Goal: Navigation & Orientation: Understand site structure

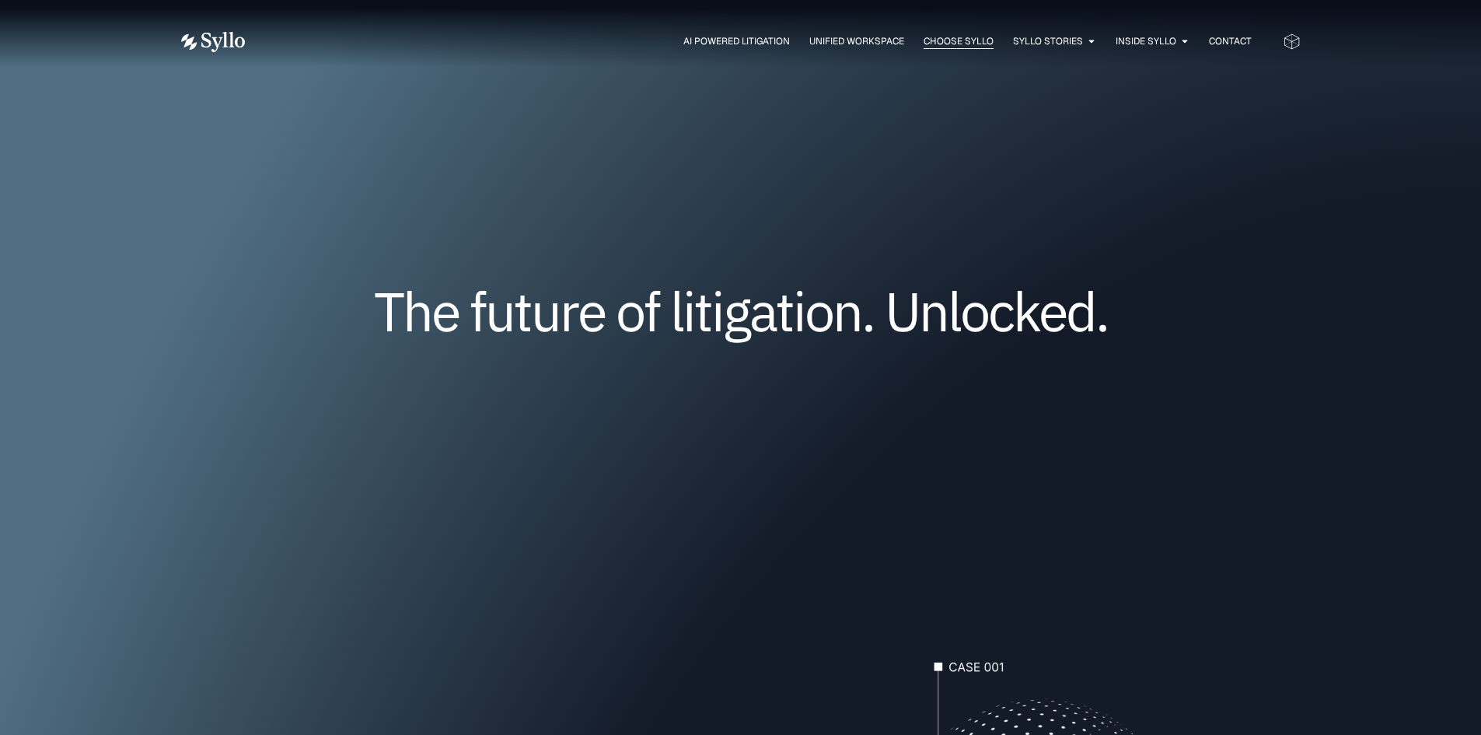
click at [952, 44] on span "Choose Syllo" at bounding box center [959, 41] width 70 height 14
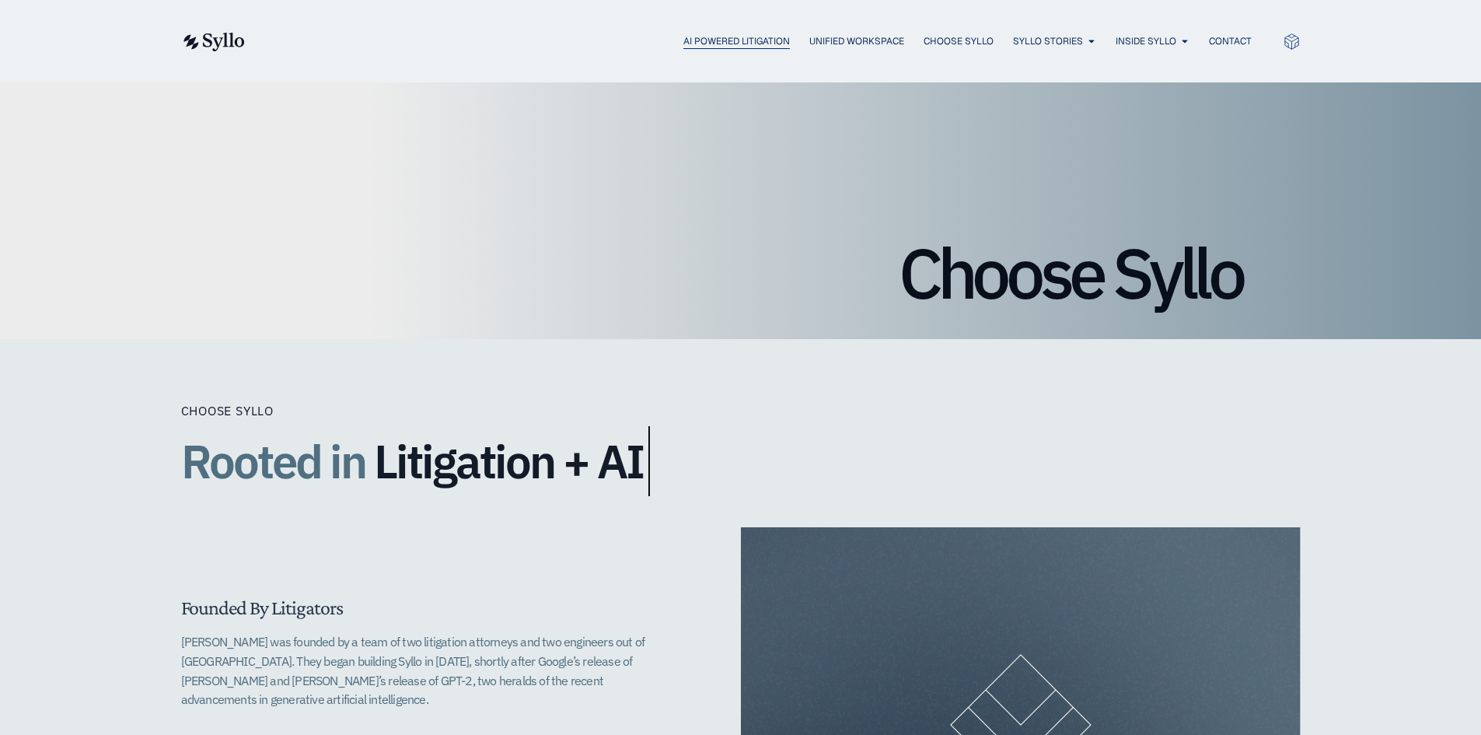
click at [707, 47] on span "AI Powered Litigation" at bounding box center [737, 41] width 107 height 14
